Goal: Task Accomplishment & Management: Use online tool/utility

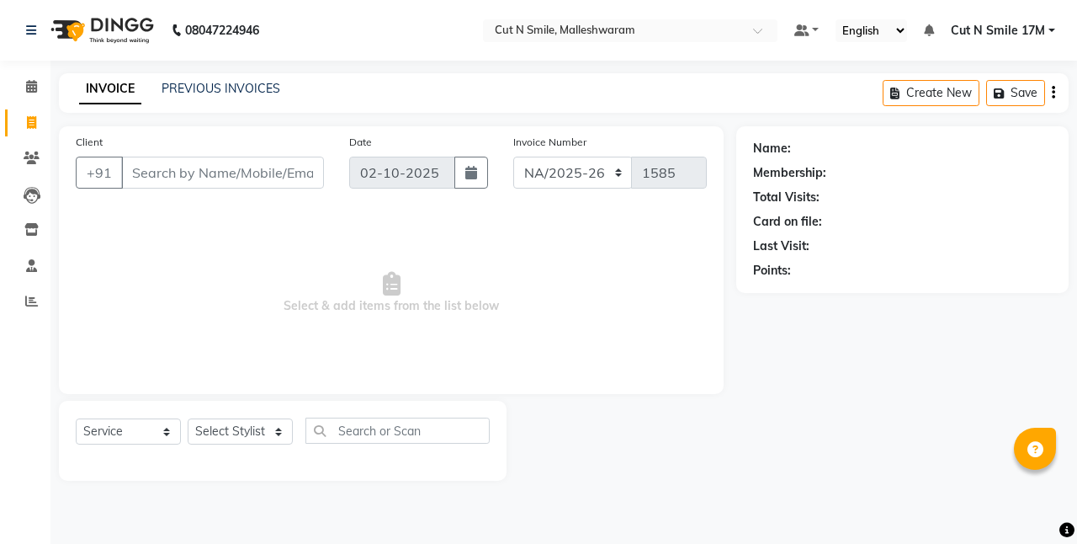
select select "7225"
select select "service"
click at [254, 173] on input "Client" at bounding box center [222, 173] width 203 height 32
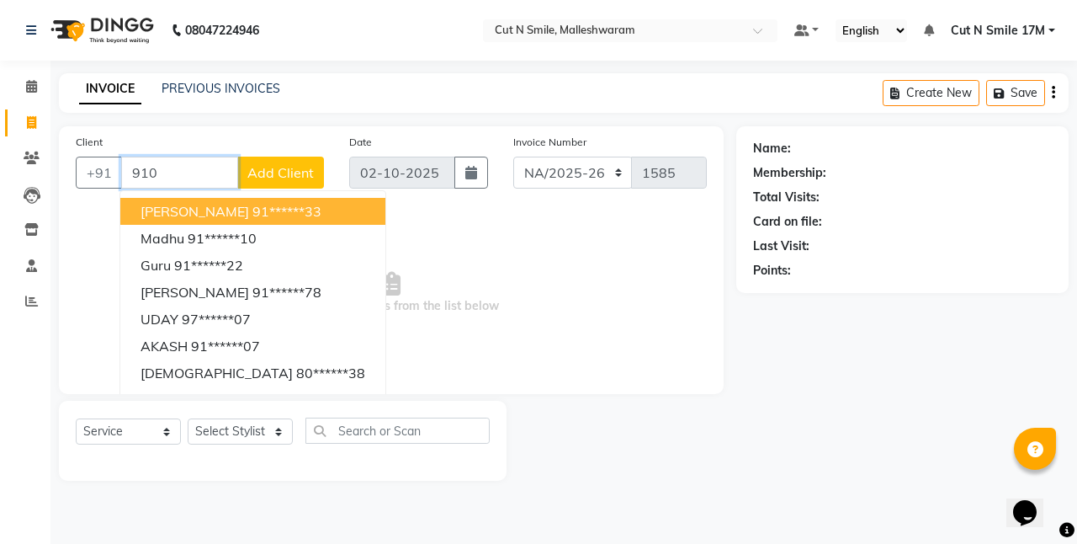
type input "910"
click at [261, 162] on button "Add Client" at bounding box center [280, 173] width 87 height 32
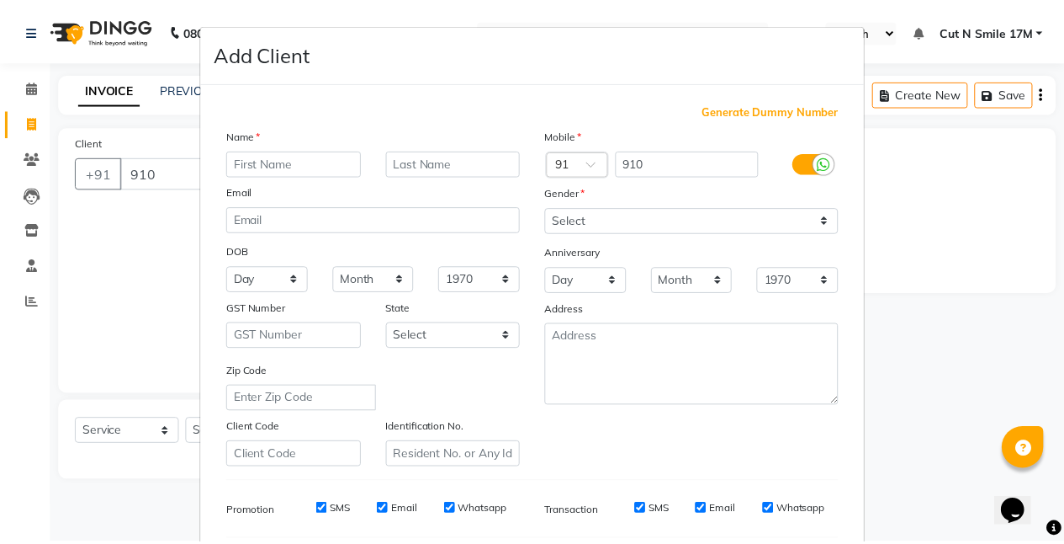
scroll to position [231, 0]
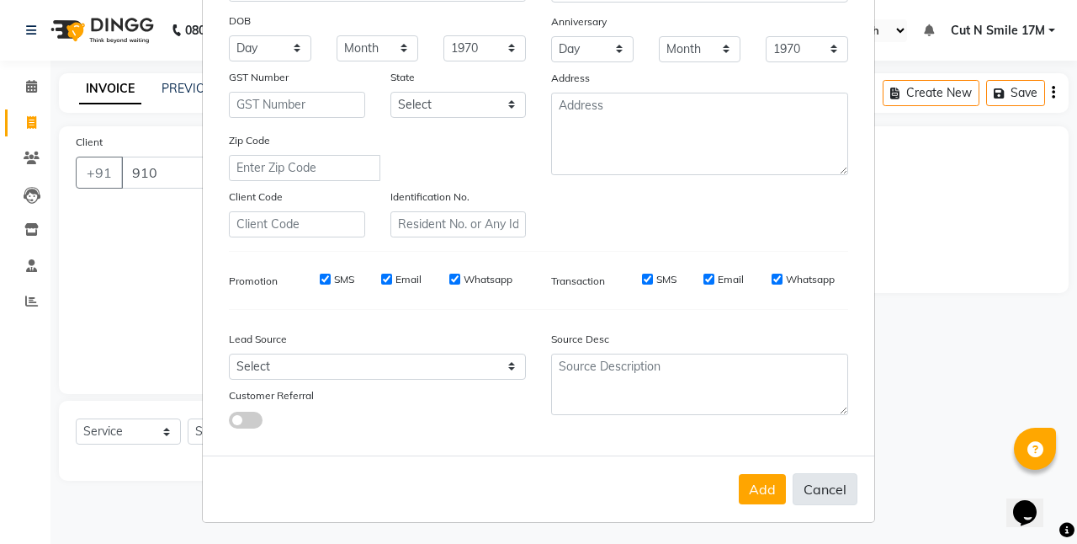
click at [820, 484] on button "Cancel" at bounding box center [825, 489] width 65 height 32
select select
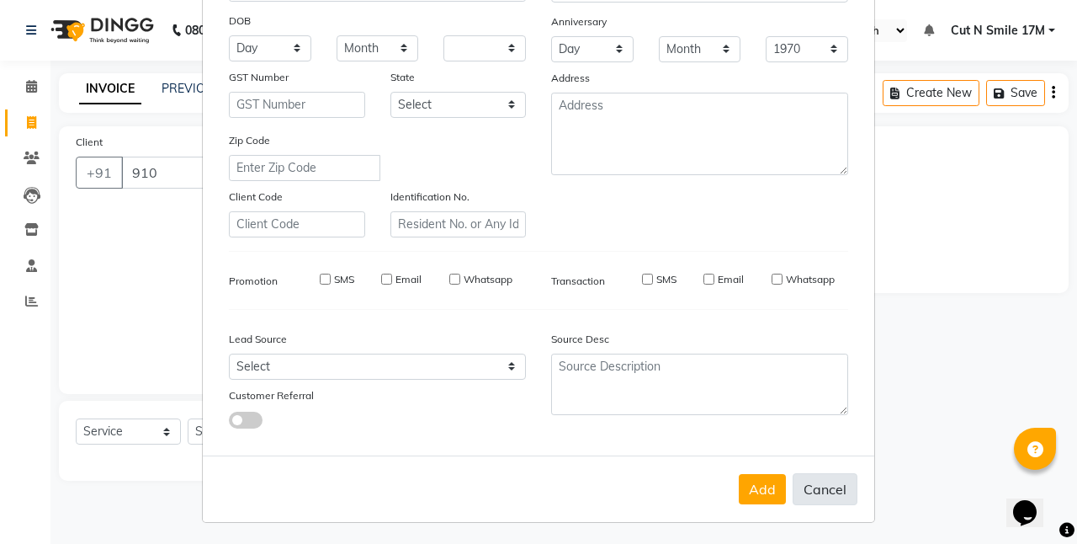
select select
checkbox input "false"
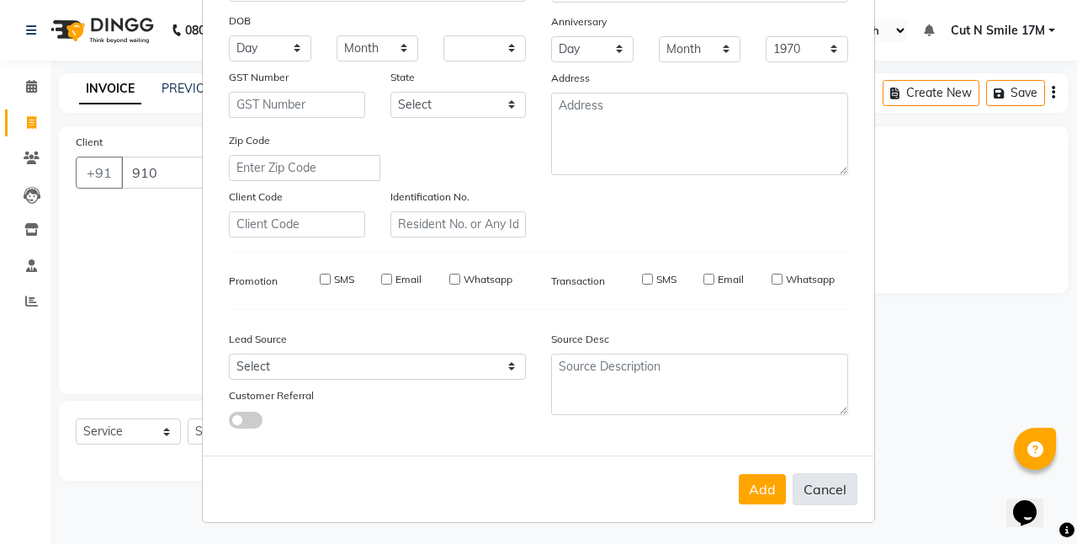
checkbox input "false"
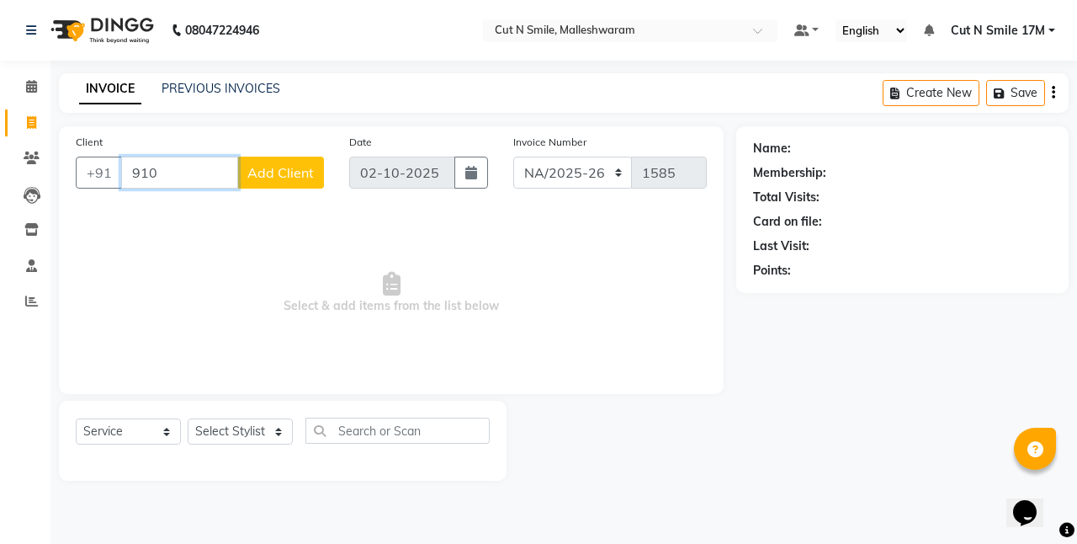
click at [180, 178] on input "910" at bounding box center [179, 173] width 117 height 32
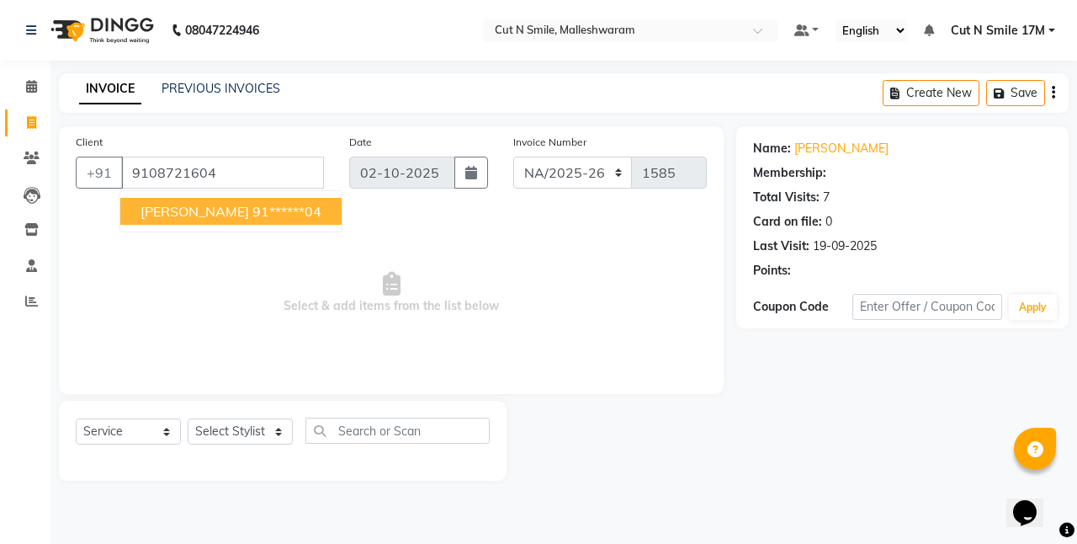
click at [252, 206] on ngb-highlight "91******04" at bounding box center [286, 211] width 69 height 17
type input "91******04"
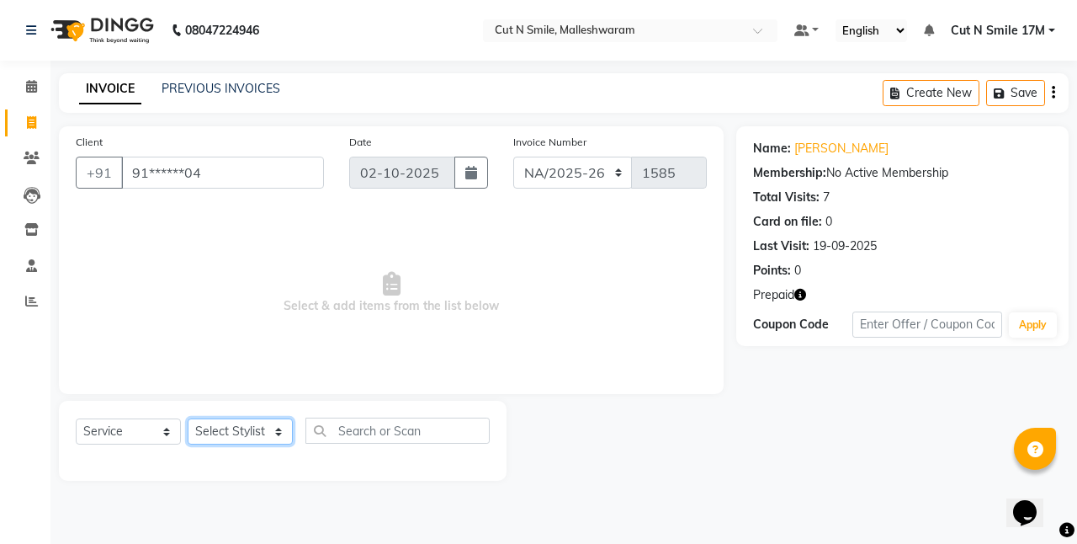
click at [229, 432] on select "Select Stylist [PERSON_NAME] 17M [PERSON_NAME] 9M Ajim 17M [PERSON_NAME] 17M [P…" at bounding box center [240, 431] width 105 height 26
select select "60630"
click at [188, 418] on select "Select Stylist [PERSON_NAME] 17M [PERSON_NAME] 9M Ajim 17M [PERSON_NAME] 17M [P…" at bounding box center [240, 431] width 105 height 26
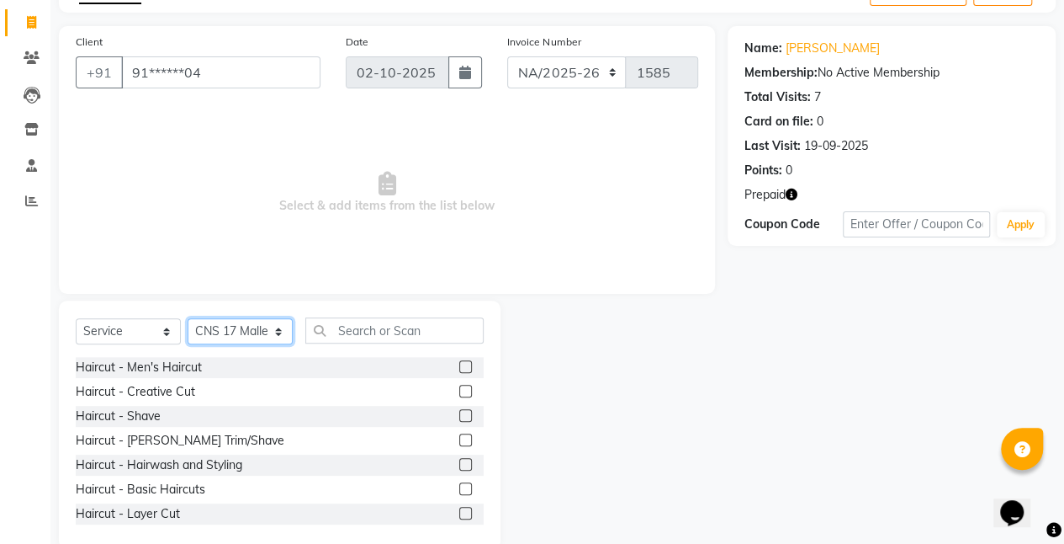
scroll to position [130, 0]
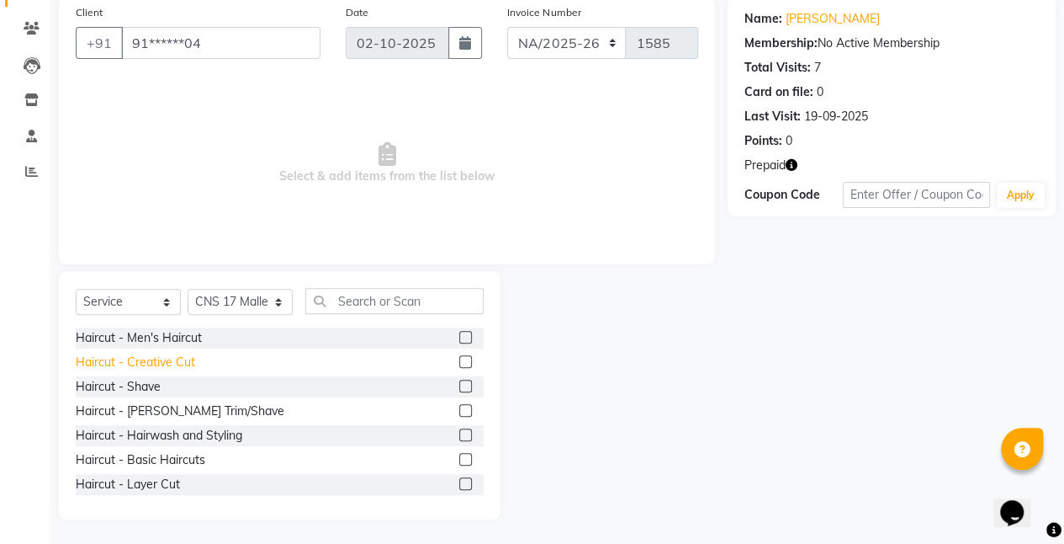
click at [173, 364] on div "Haircut - Creative Cut" at bounding box center [135, 362] width 119 height 18
checkbox input "false"
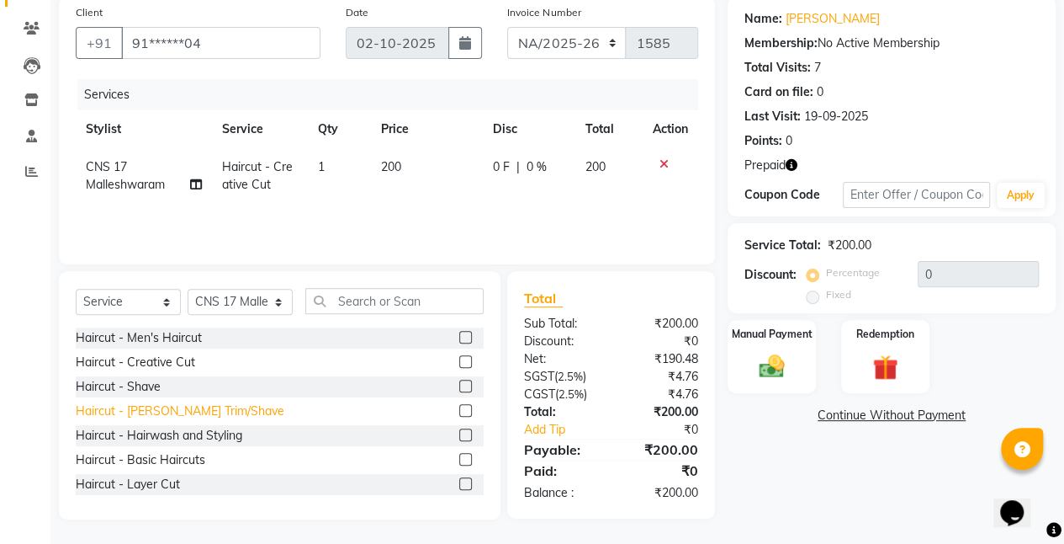
click at [210, 404] on div "Haircut - [PERSON_NAME] Trim/Shave" at bounding box center [180, 411] width 209 height 18
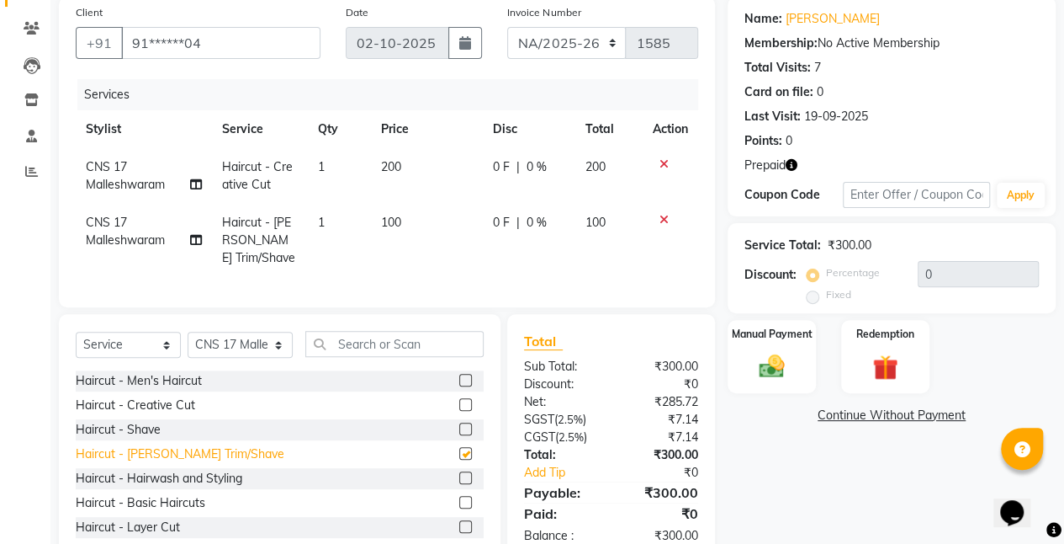
checkbox input "false"
click at [870, 357] on img at bounding box center [885, 367] width 43 height 33
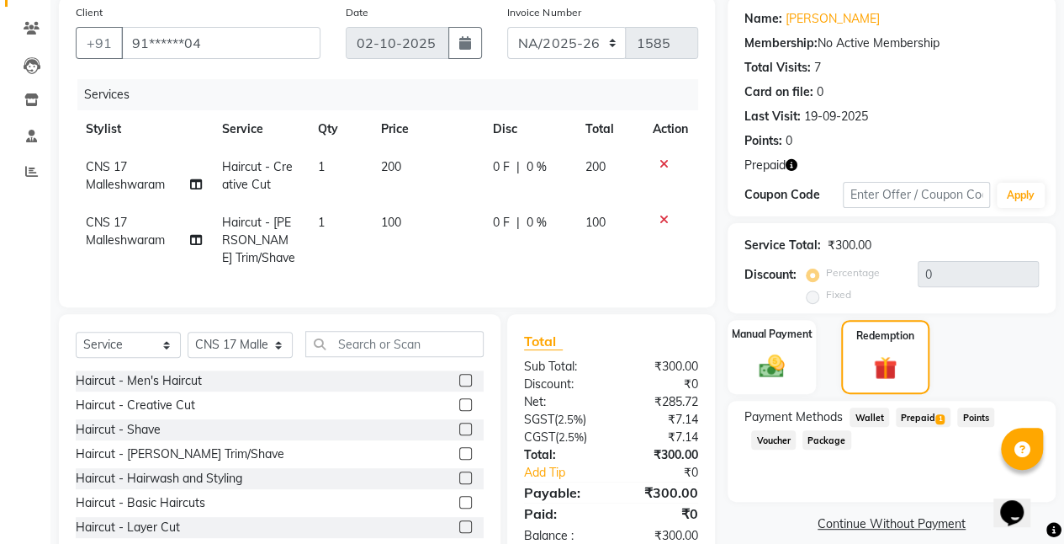
click at [926, 416] on span "Prepaid 1" at bounding box center [923, 416] width 55 height 19
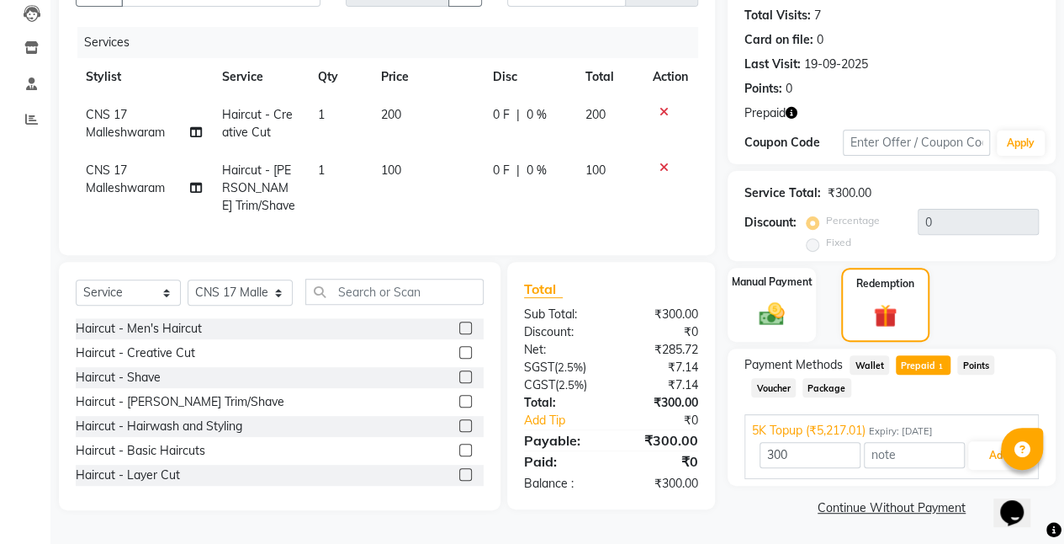
scroll to position [183, 0]
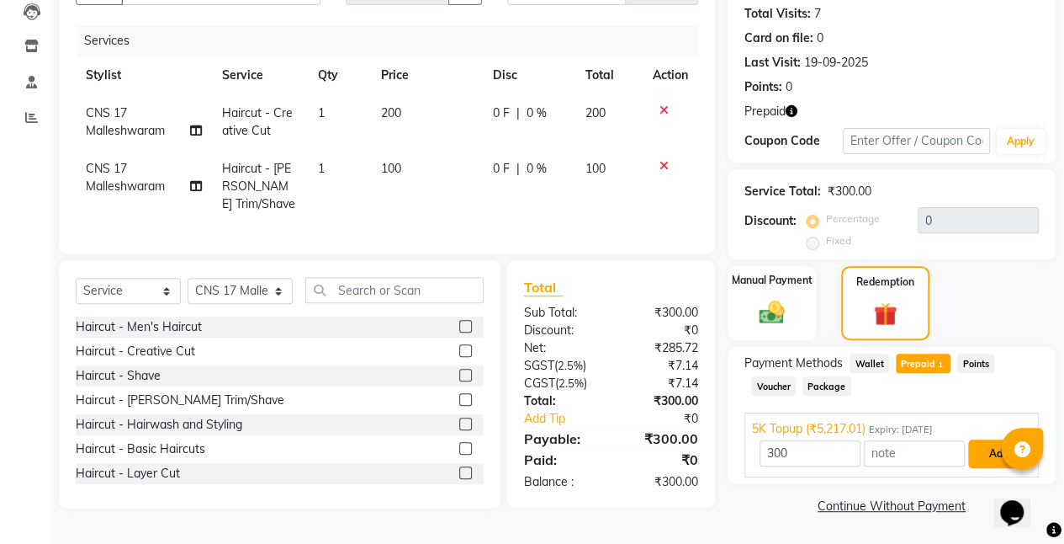
click at [995, 452] on button "Add" at bounding box center [999, 453] width 61 height 29
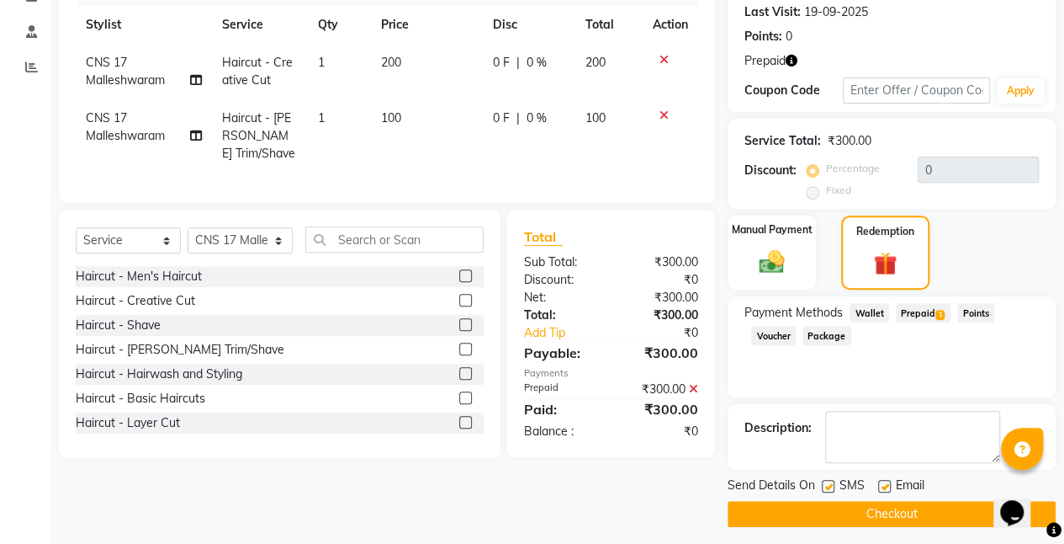
scroll to position [241, 0]
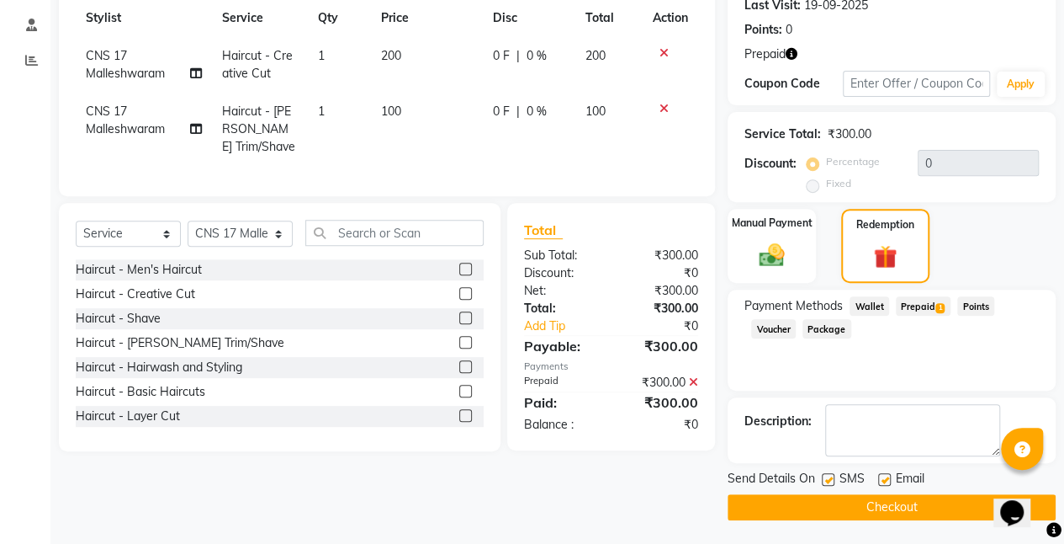
click at [884, 499] on button "Checkout" at bounding box center [892, 507] width 328 height 26
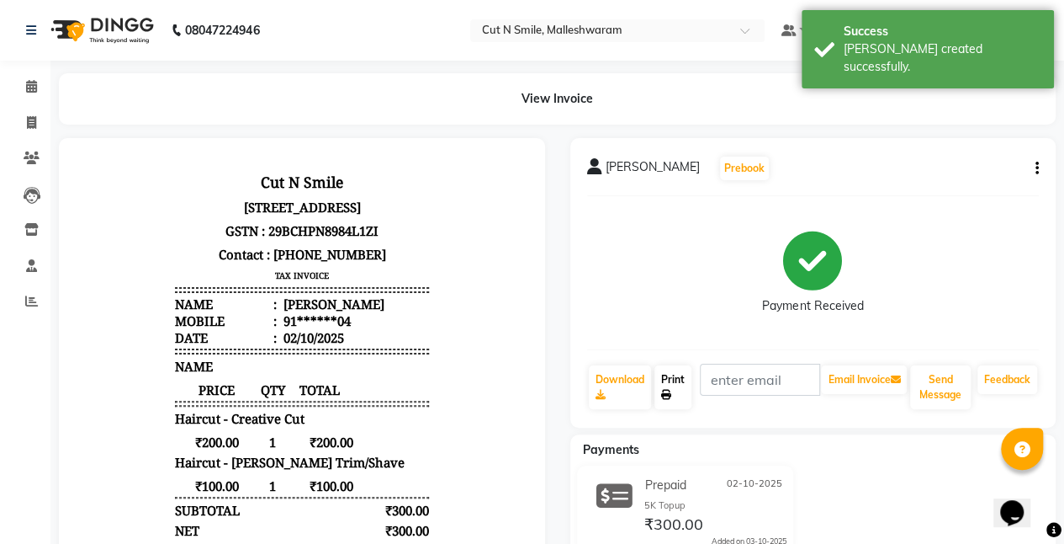
click at [663, 390] on icon at bounding box center [666, 395] width 10 height 10
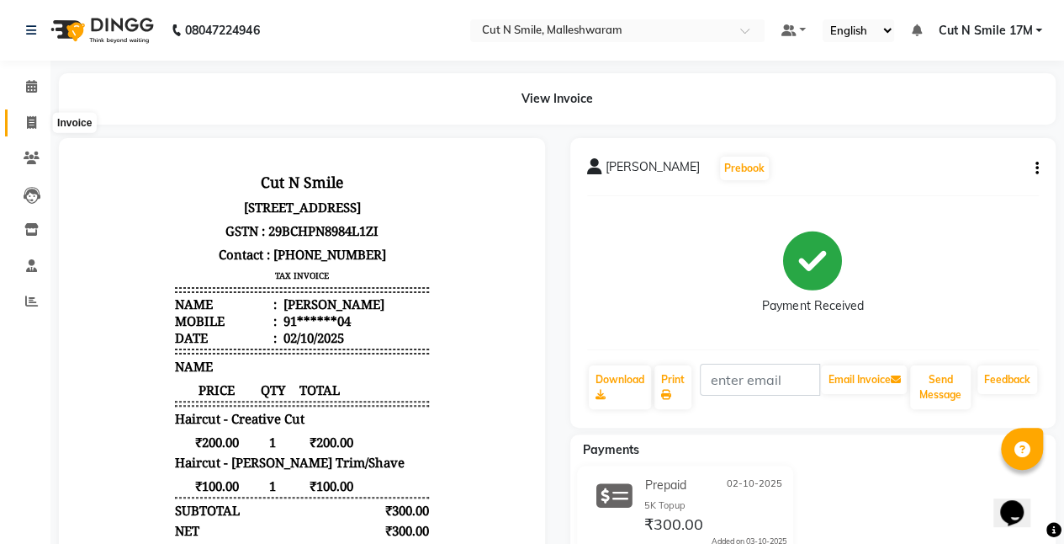
click at [27, 125] on icon at bounding box center [31, 122] width 9 height 13
select select "service"
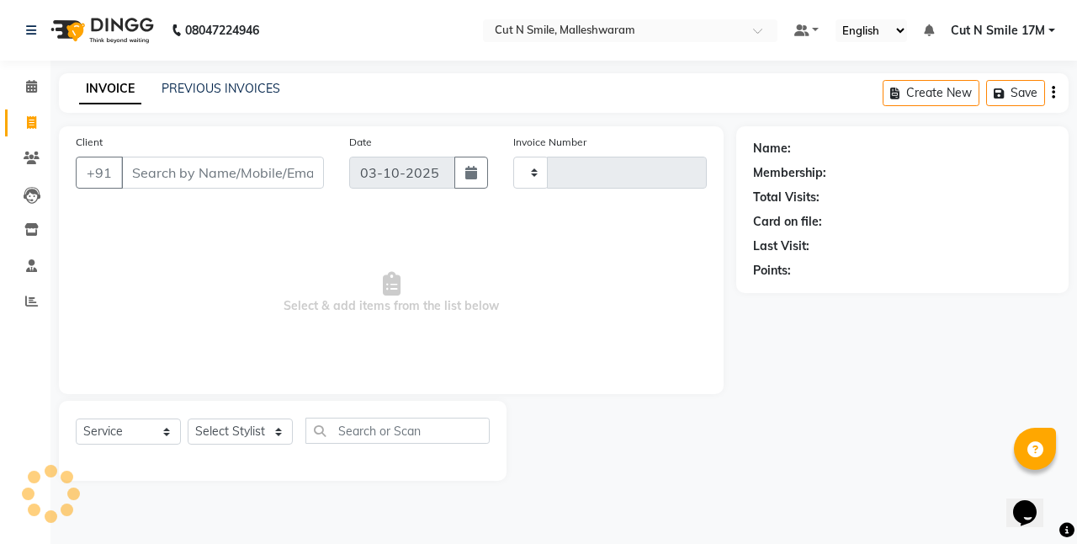
type input "221"
click at [567, 181] on select "NW/25-26 SW/2025-26 NA/2025-26 VN/25-26 LA /25-26" at bounding box center [572, 173] width 119 height 32
select select "7225"
click at [513, 157] on select "NW/25-26 SW/2025-26 NA/2025-26 VN/25-26 LA /25-26" at bounding box center [572, 173] width 119 height 32
type input "1586"
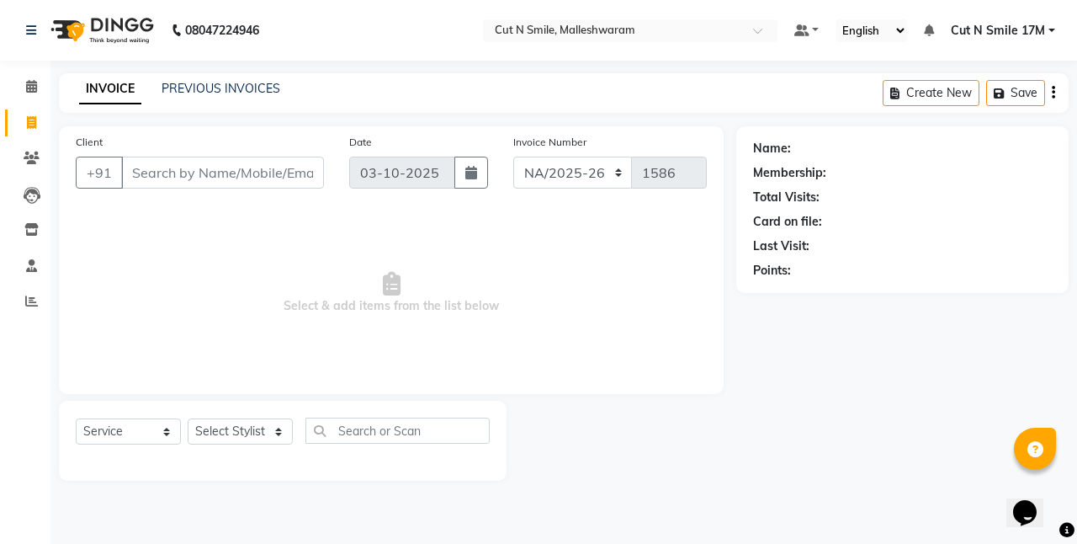
click at [596, 290] on span "Select & add items from the list below" at bounding box center [391, 293] width 631 height 168
